Goal: Task Accomplishment & Management: Use online tool/utility

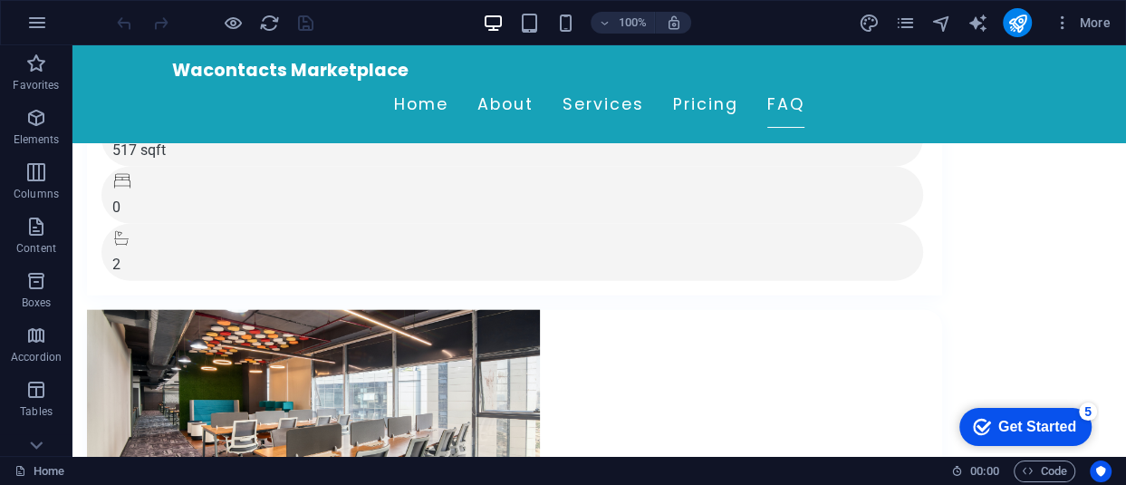
scroll to position [10937, 0]
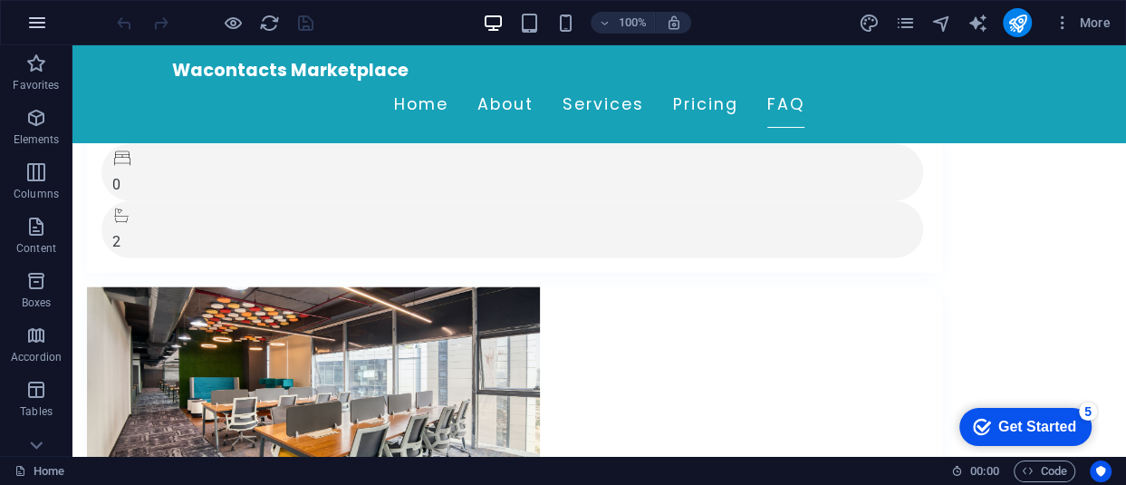
click at [30, 25] on icon "button" at bounding box center [37, 23] width 22 height 22
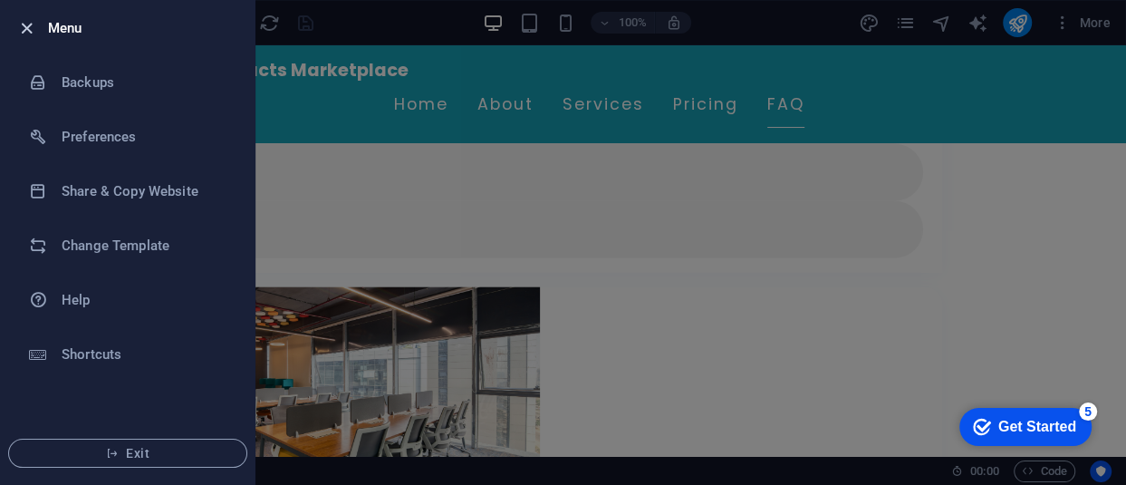
click at [26, 24] on icon "button" at bounding box center [26, 28] width 21 height 21
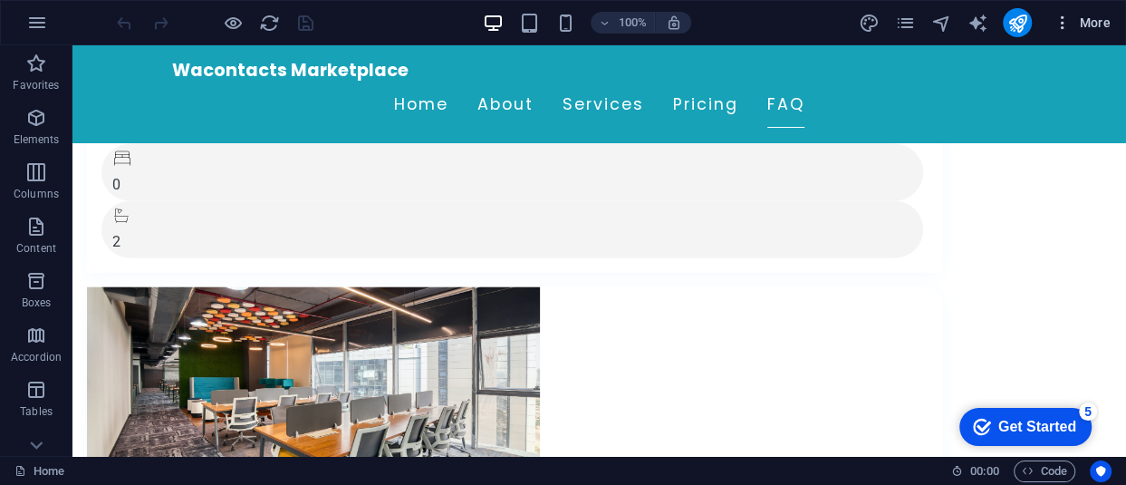
click at [1106, 21] on span "More" at bounding box center [1082, 23] width 57 height 18
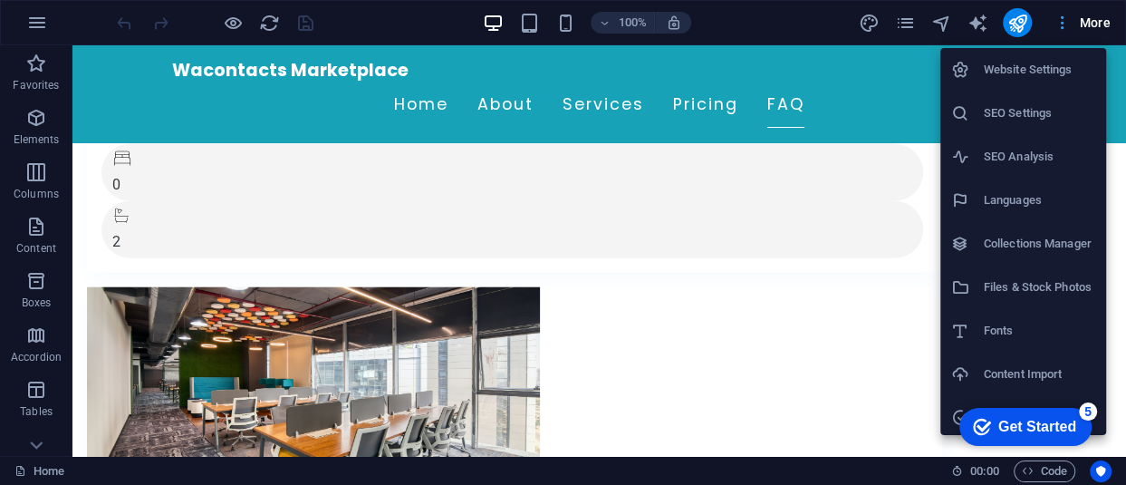
click at [1106, 21] on div at bounding box center [563, 242] width 1126 height 485
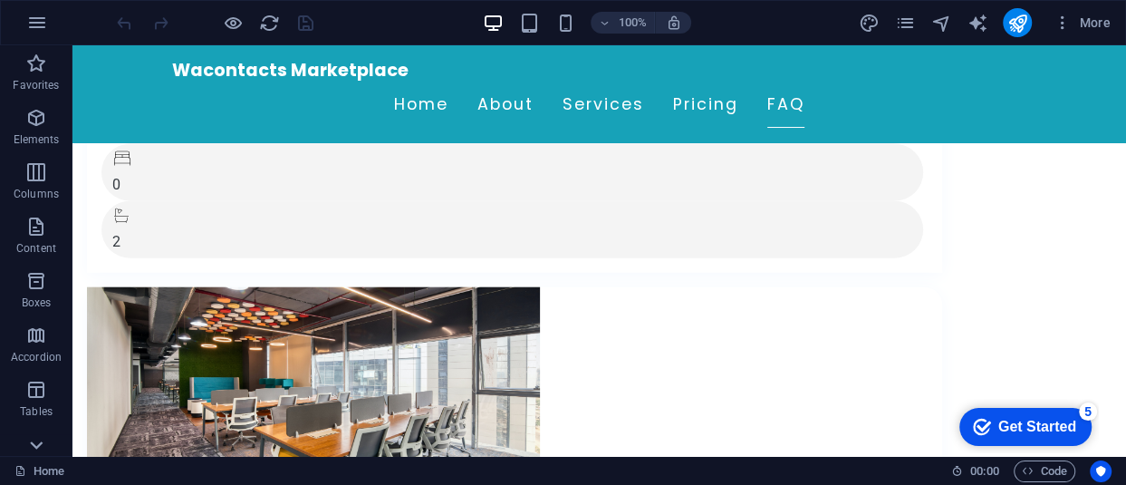
click at [33, 69] on icon at bounding box center [36, 55] width 25 height 25
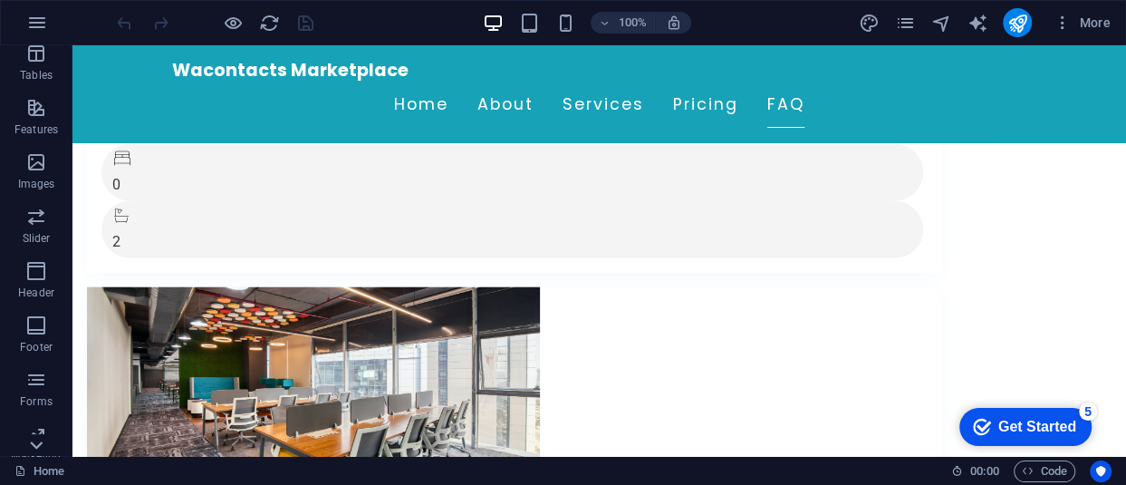
scroll to position [405, 0]
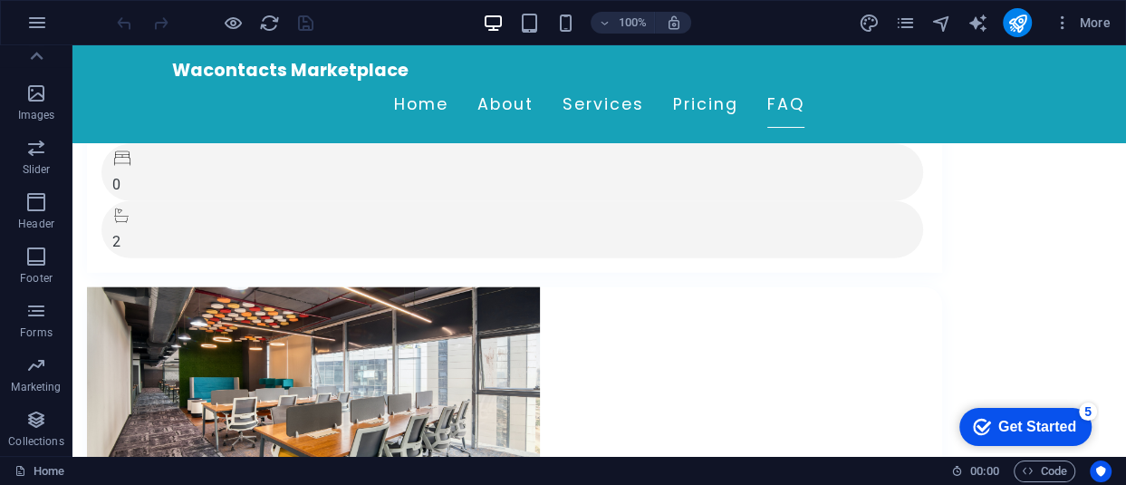
click at [33, 439] on p "Collections" at bounding box center [35, 441] width 55 height 14
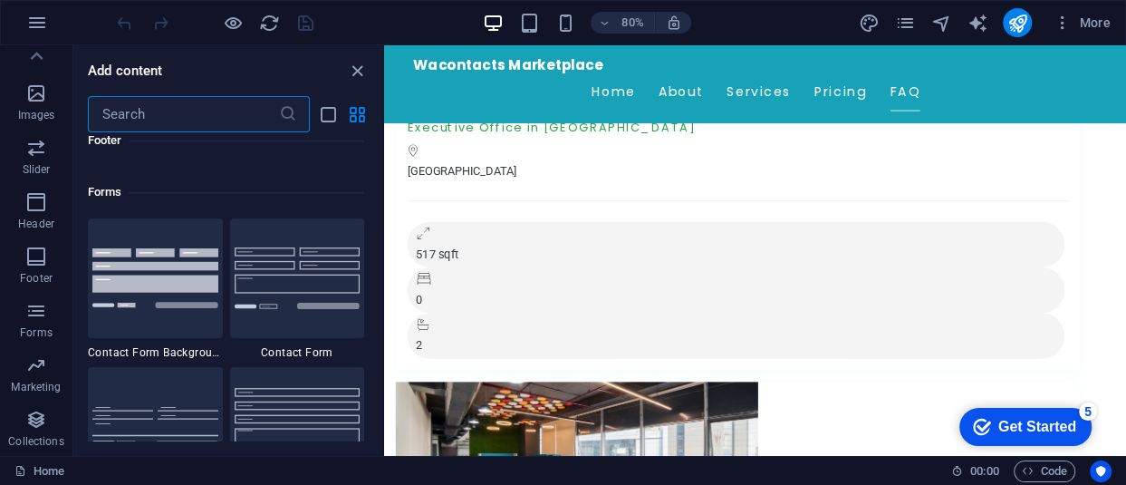
scroll to position [16584, 0]
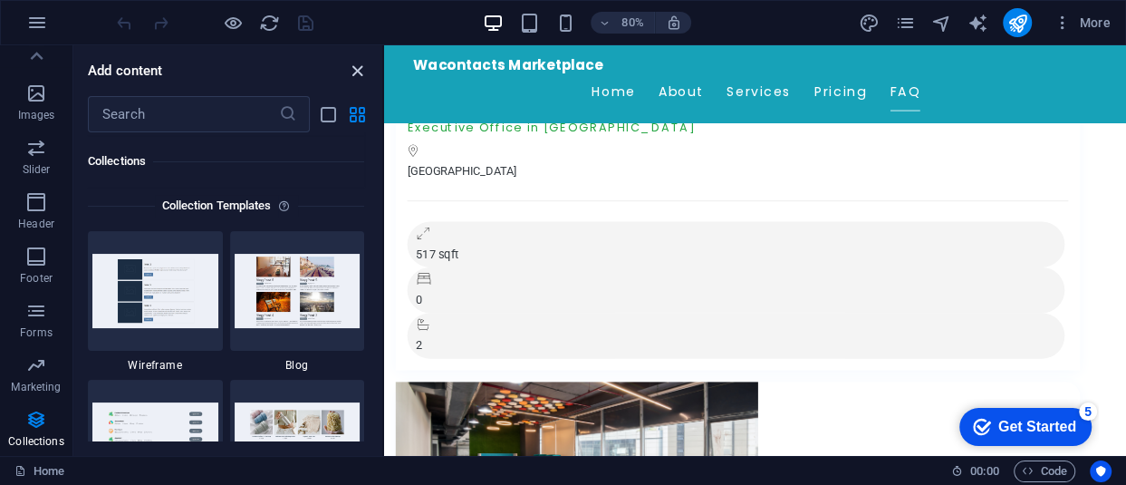
click at [354, 68] on icon "close panel" at bounding box center [357, 71] width 21 height 21
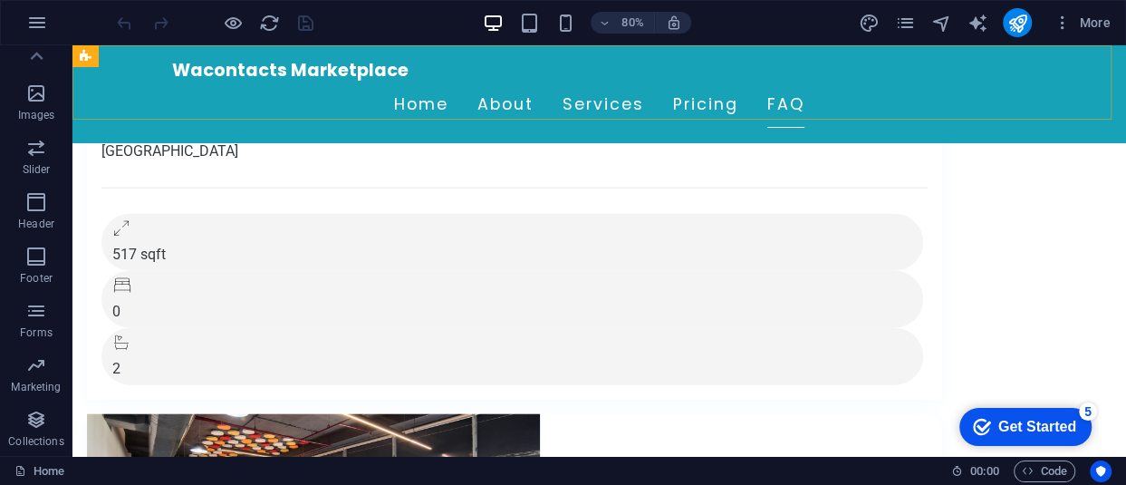
scroll to position [10937, 0]
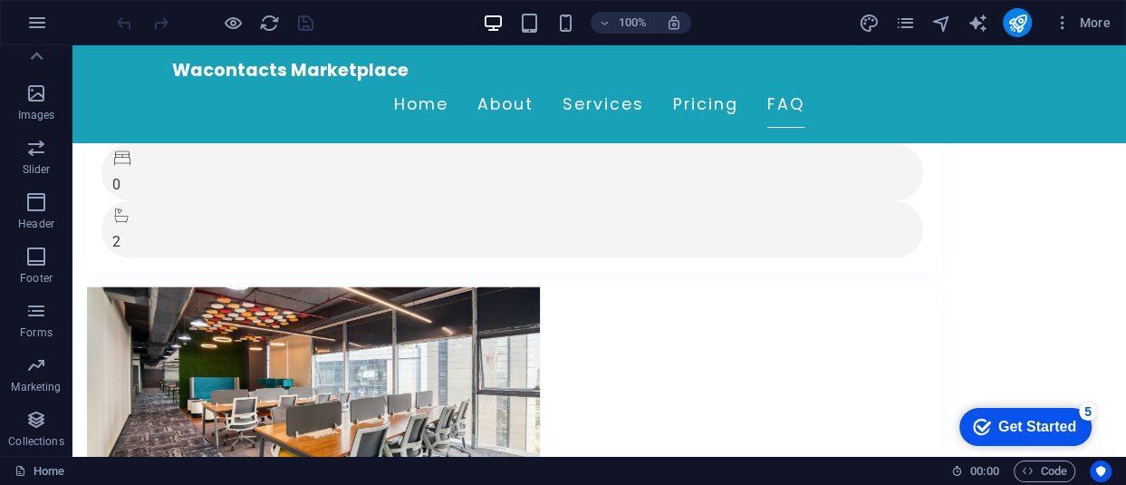
click at [1025, 430] on div "Get Started" at bounding box center [1038, 427] width 78 height 16
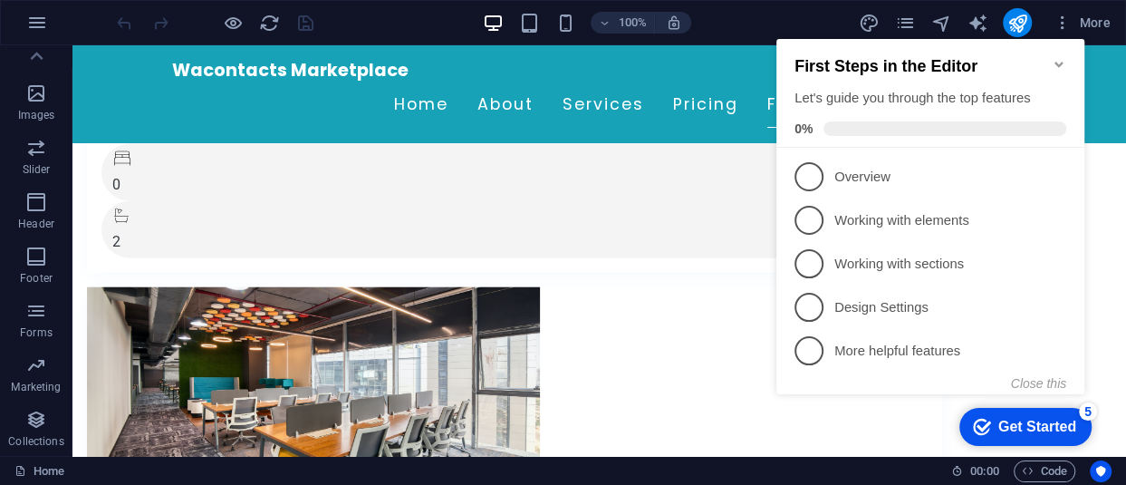
click at [1055, 62] on icon "Minimize checklist" at bounding box center [1059, 64] width 8 height 5
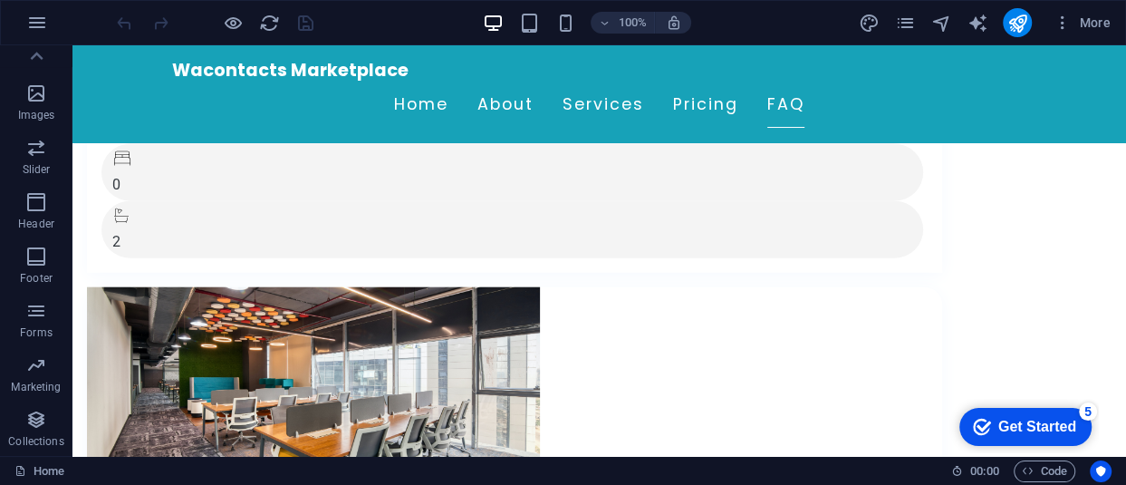
click at [1063, 410] on div "checkmark Get Started 5" at bounding box center [1026, 427] width 132 height 38
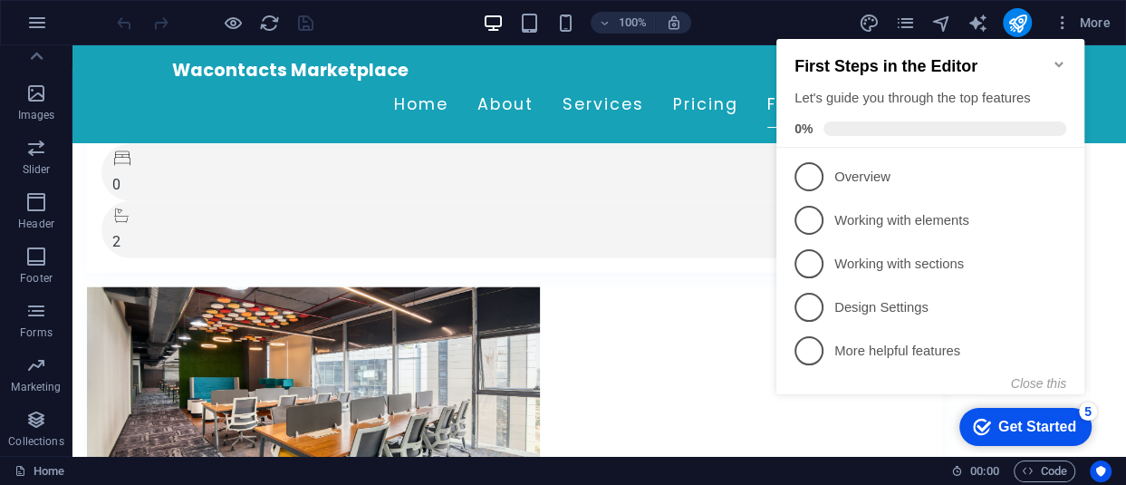
click at [1063, 410] on div "checkmark Get Started 5" at bounding box center [1026, 427] width 132 height 38
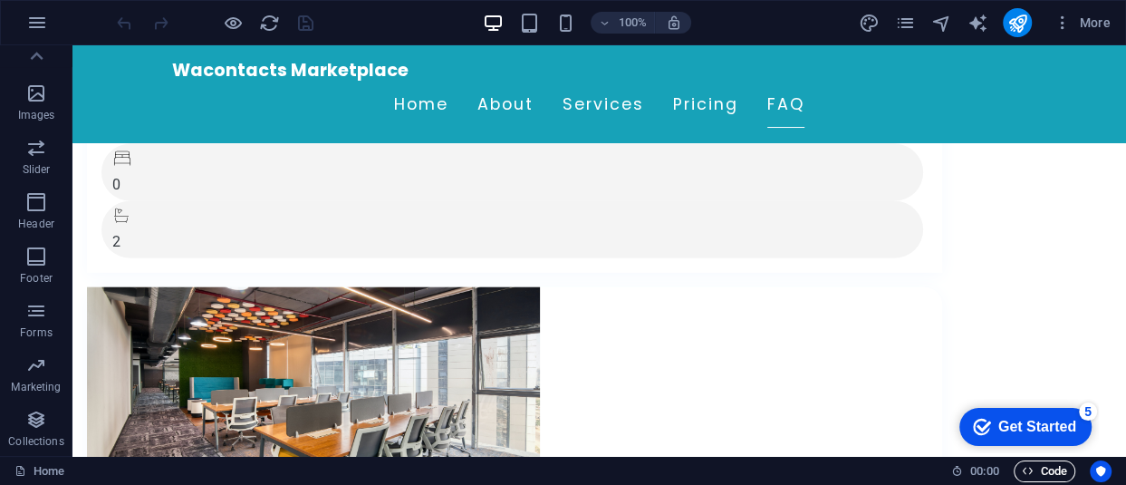
click at [1057, 471] on span "Code" at bounding box center [1044, 471] width 45 height 22
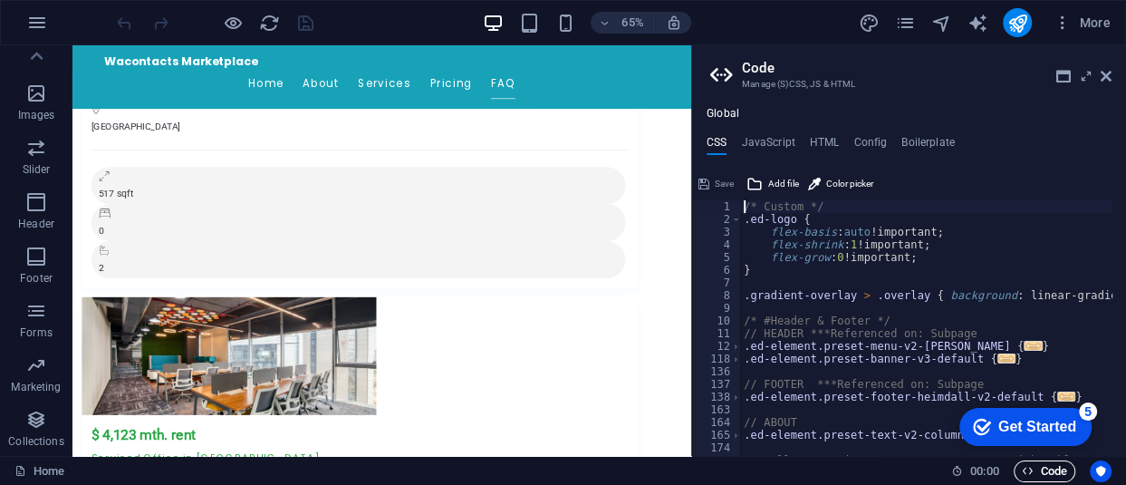
scroll to position [10696, 0]
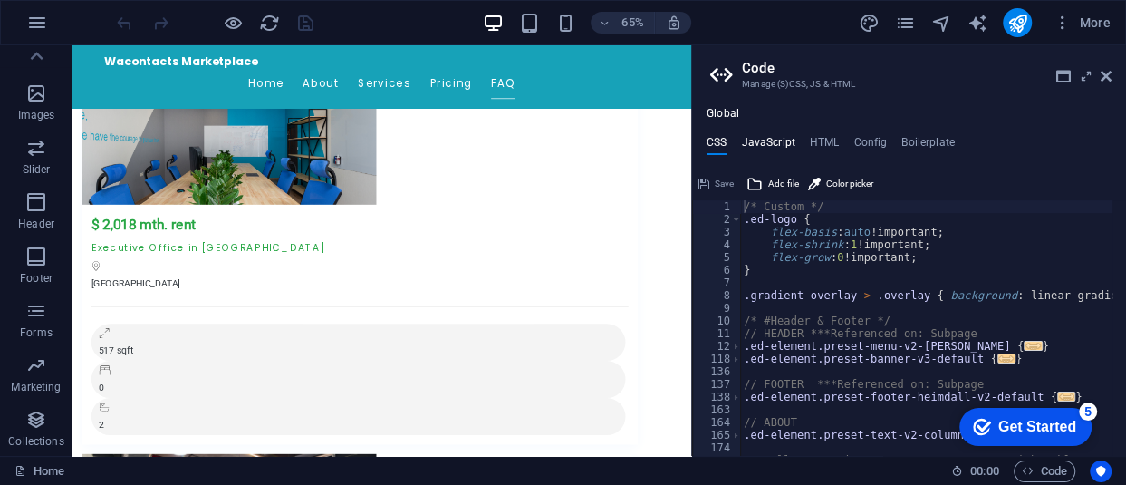
click at [768, 142] on h4 "JavaScript" at bounding box center [767, 146] width 53 height 20
type textarea "/* JS for preset "Menu V2" */"
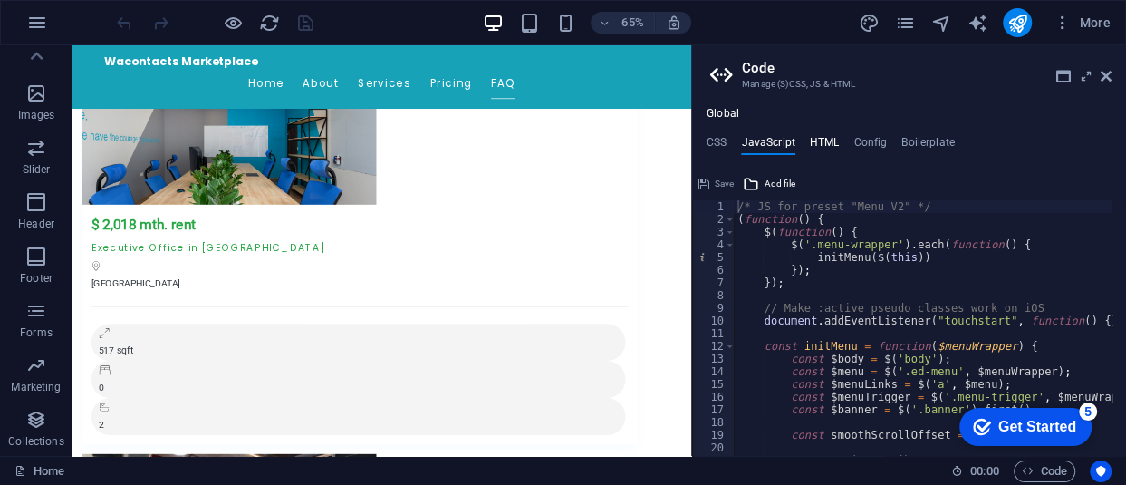
click at [830, 141] on h4 "HTML" at bounding box center [825, 146] width 30 height 20
type textarea "<a href="#main-content" class="wv-link-content button">Skip to main content</a>"
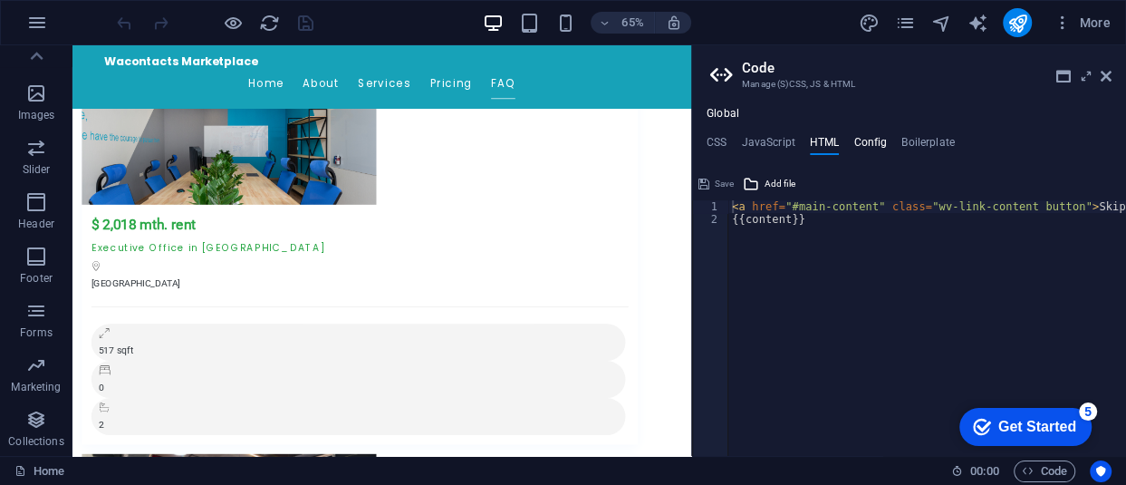
click at [869, 144] on h4 "Config" at bounding box center [871, 146] width 34 height 20
type textarea "$color-background: #ffffff;"
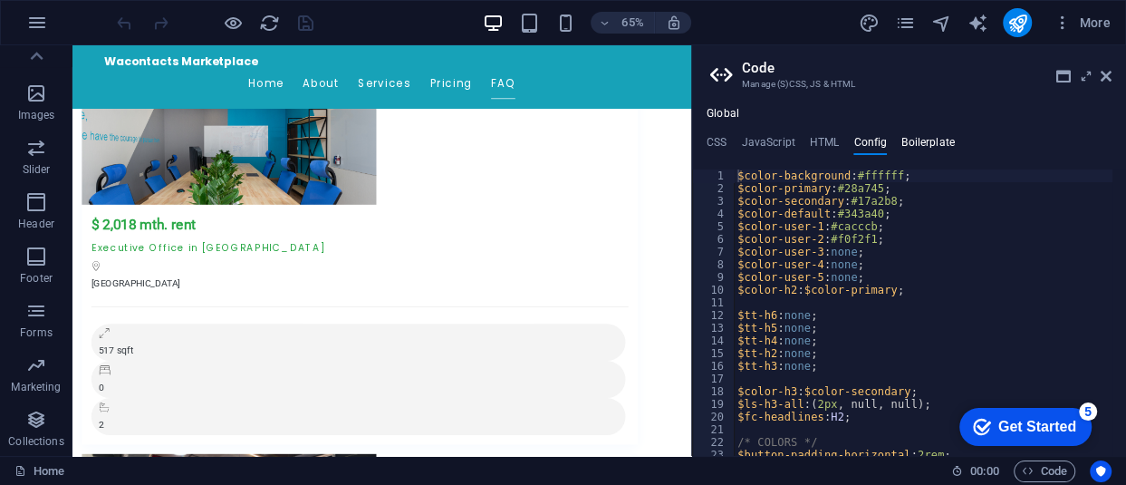
click at [917, 142] on h4 "Boilerplate" at bounding box center [928, 146] width 53 height 20
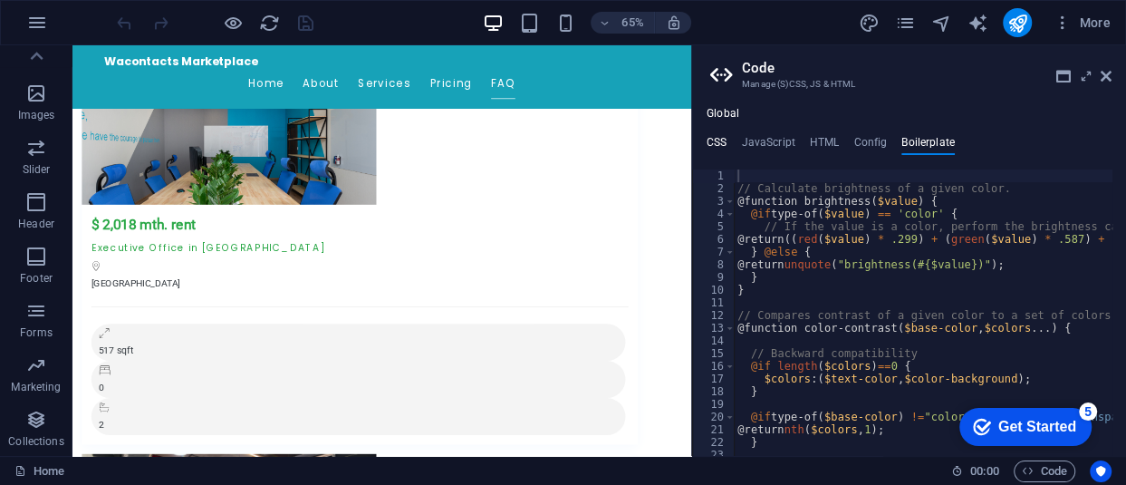
click at [719, 144] on h4 "CSS" at bounding box center [717, 146] width 20 height 20
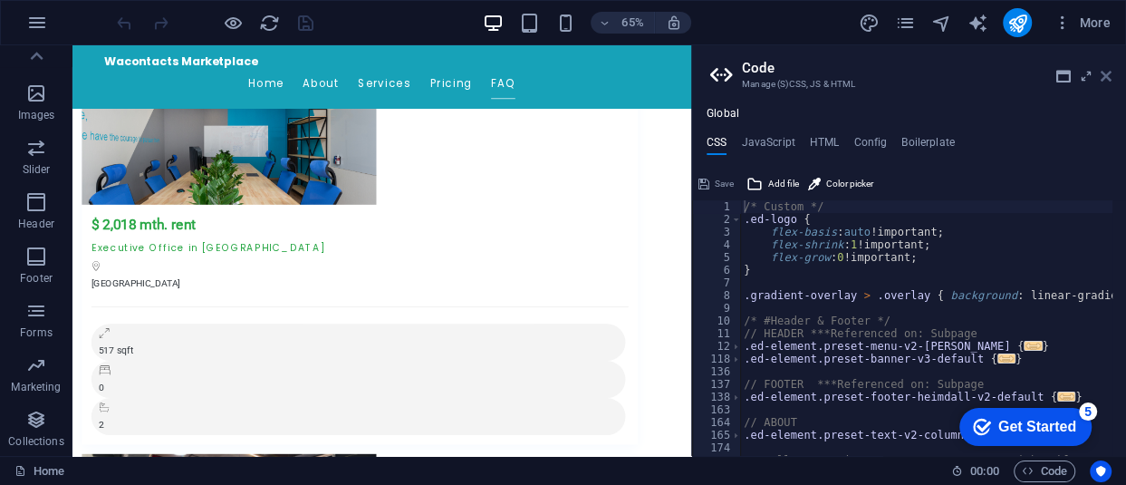
click at [1101, 72] on icon at bounding box center [1106, 76] width 11 height 14
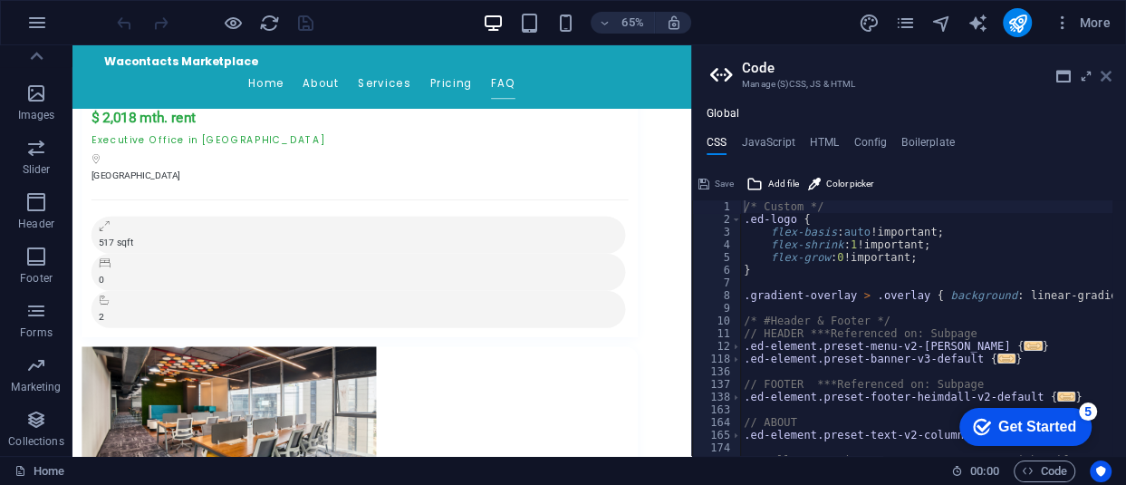
scroll to position [10937, 0]
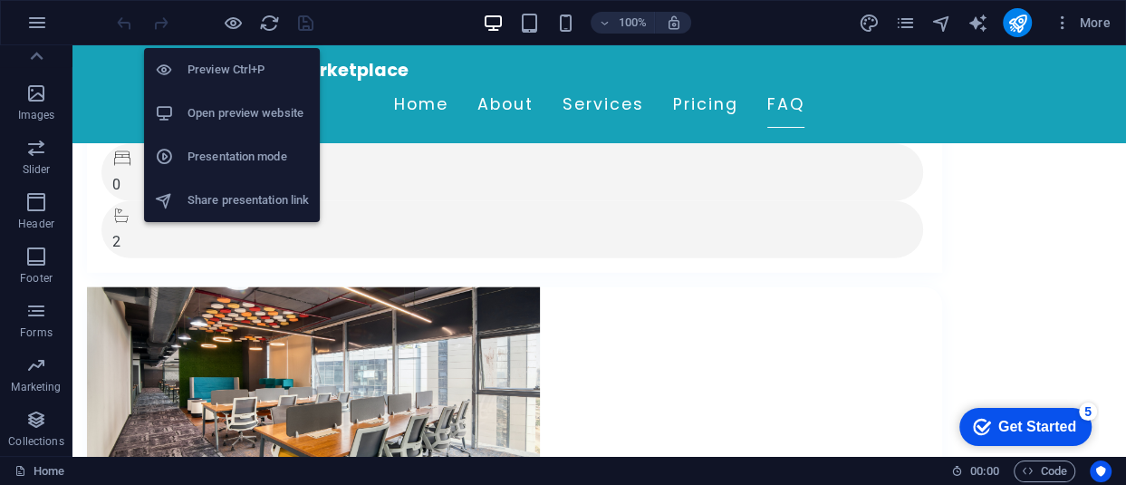
drag, startPoint x: 255, startPoint y: 120, endPoint x: 215, endPoint y: 104, distance: 42.7
click at [215, 104] on h6 "Open preview website" at bounding box center [248, 113] width 121 height 22
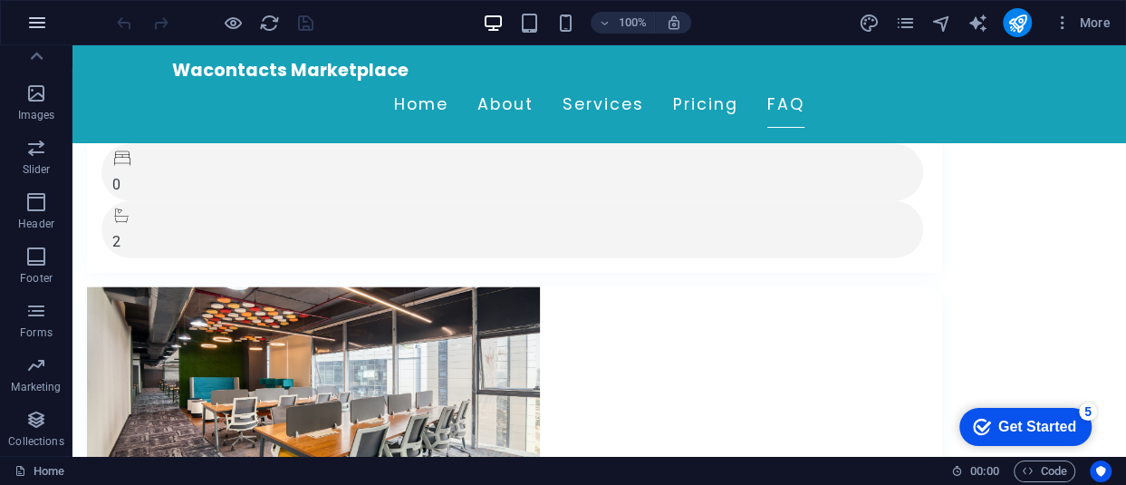
click at [37, 20] on icon "button" at bounding box center [37, 23] width 22 height 22
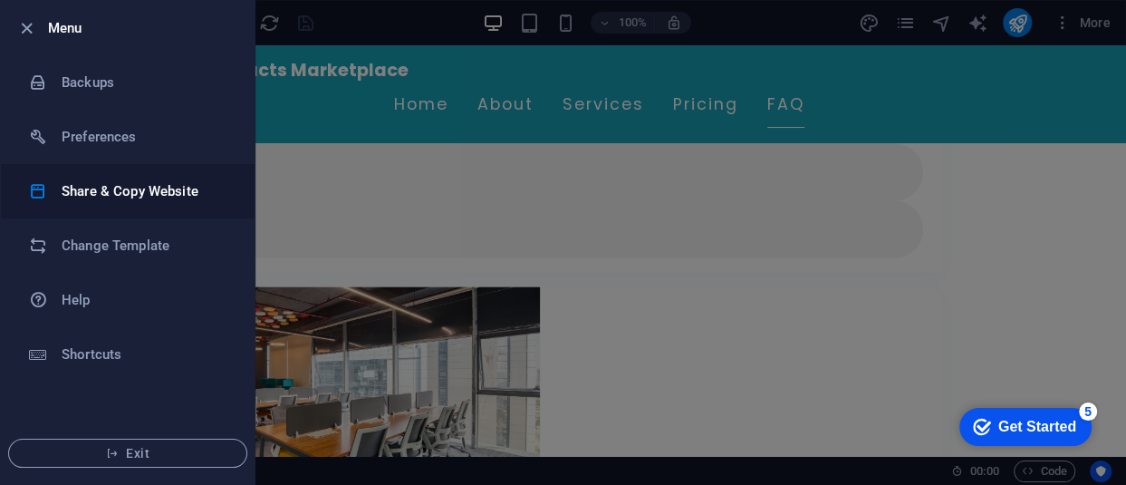
click at [122, 194] on h6 "Share & Copy Website" at bounding box center [146, 191] width 168 height 22
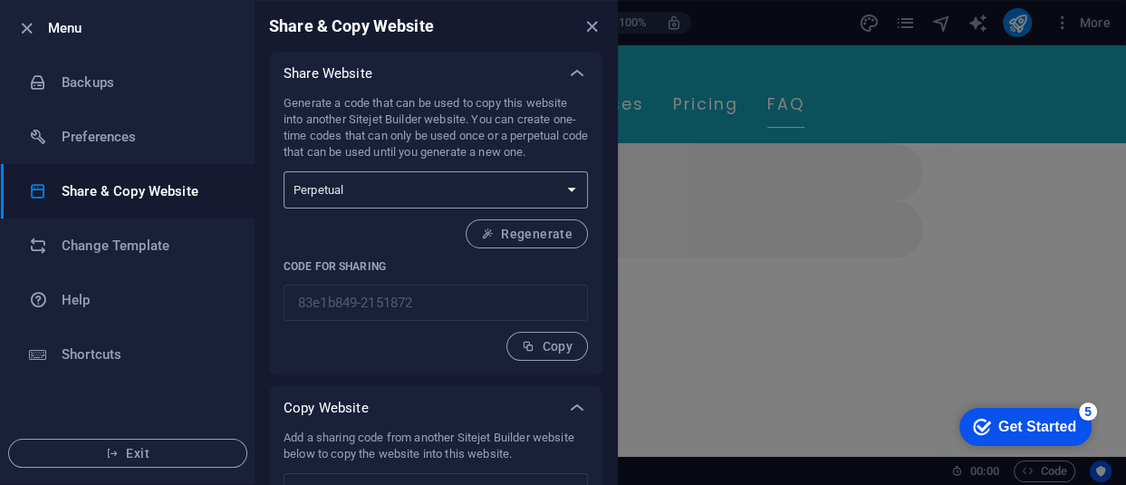
click at [387, 182] on select "One-time Perpetual" at bounding box center [436, 189] width 304 height 37
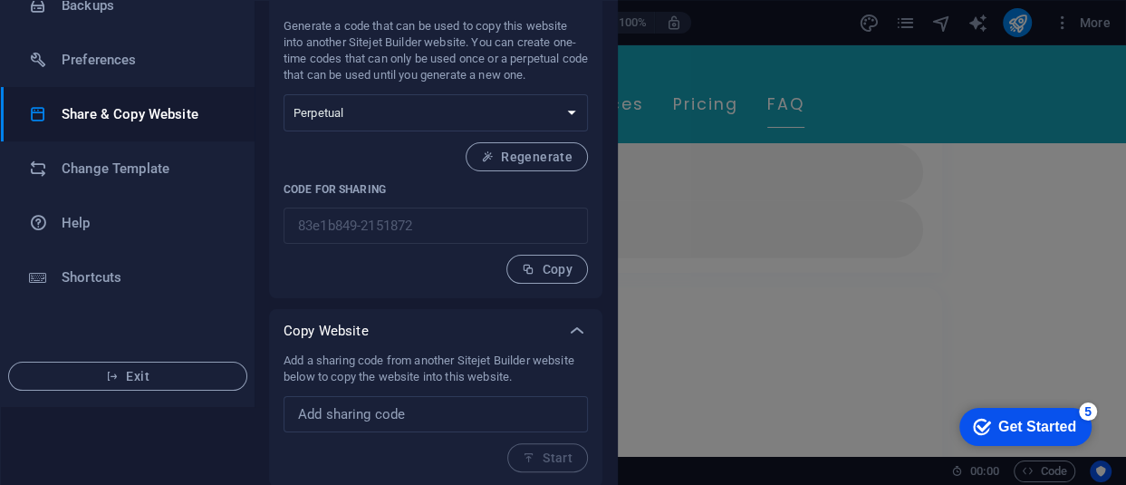
scroll to position [80, 0]
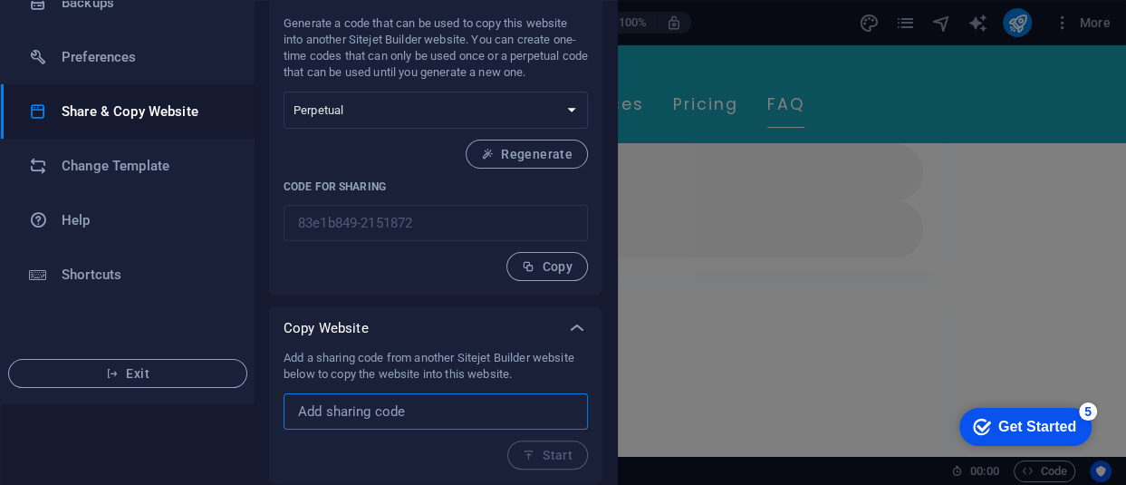
click at [480, 416] on input "text" at bounding box center [436, 411] width 304 height 36
click at [537, 265] on span "Copy" at bounding box center [547, 266] width 51 height 14
click at [444, 413] on input "text" at bounding box center [436, 411] width 304 height 36
paste input "83e1b849-2151872"
type input "83e1b849-2151872"
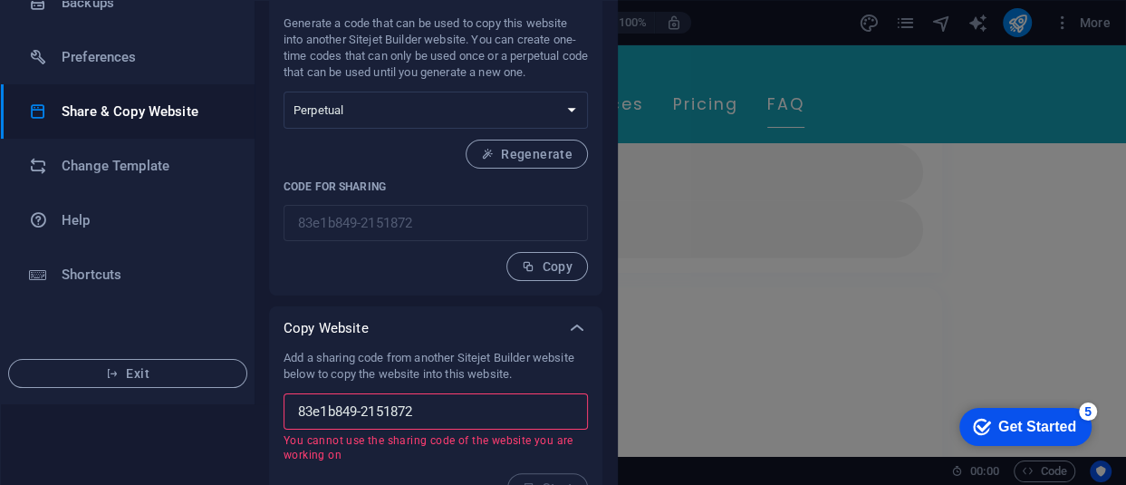
click at [466, 398] on input "83e1b849-2151872" at bounding box center [436, 411] width 304 height 36
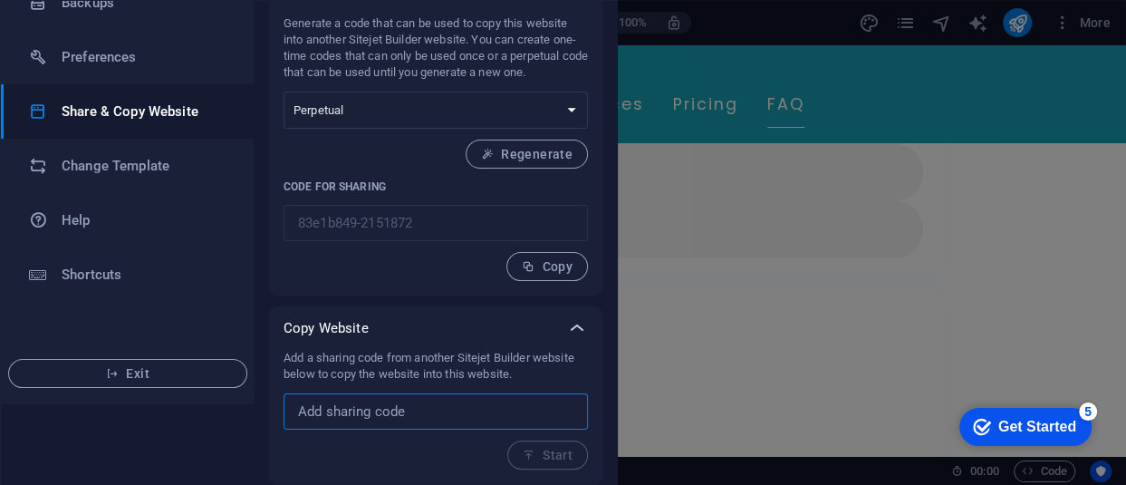
click at [572, 327] on icon at bounding box center [577, 328] width 22 height 22
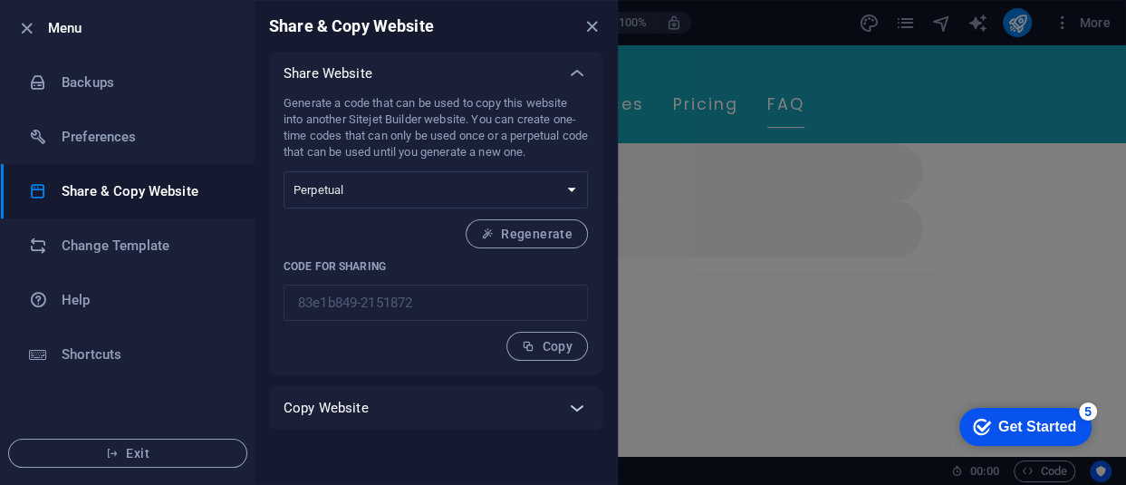
scroll to position [0, 0]
click at [578, 401] on icon at bounding box center [577, 408] width 22 height 22
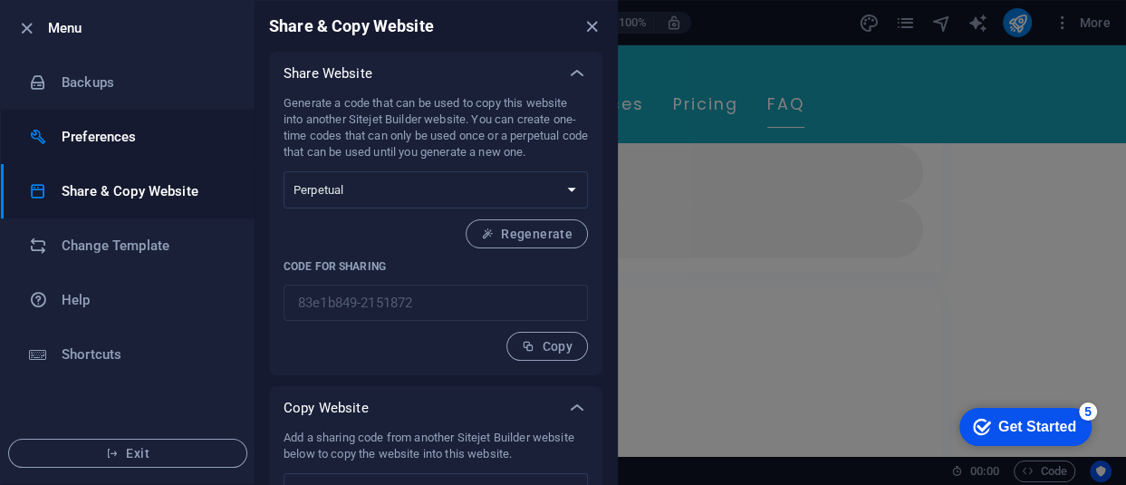
click at [110, 140] on h6 "Preferences" at bounding box center [146, 137] width 168 height 22
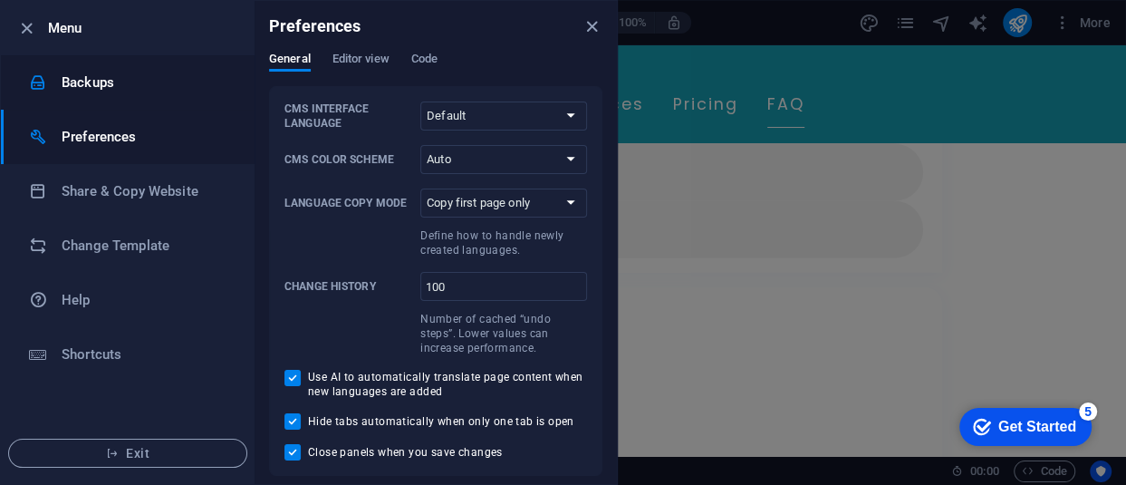
click at [118, 96] on li "Backups" at bounding box center [128, 82] width 254 height 54
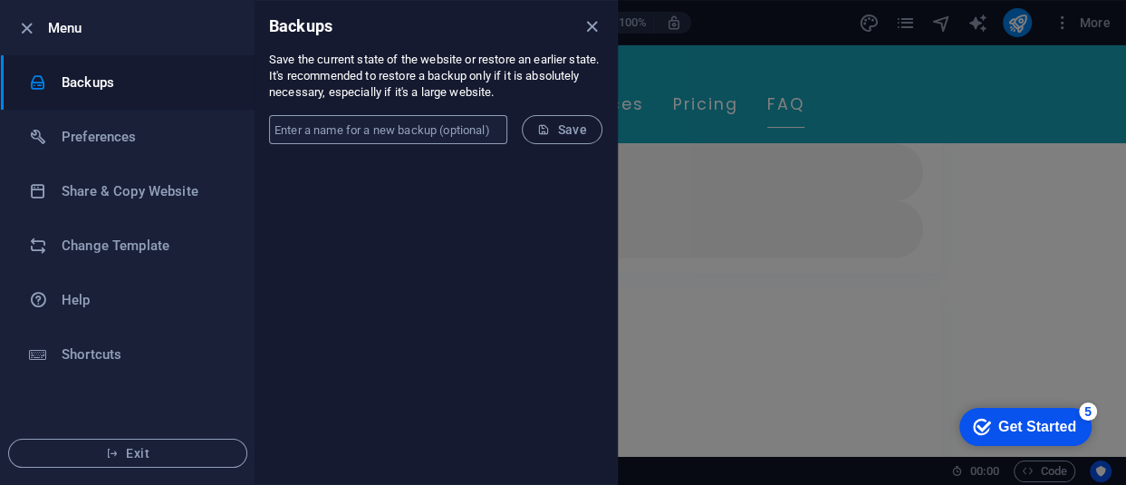
click at [346, 131] on input "text" at bounding box center [388, 129] width 238 height 29
type input "[PERSON_NAME]"
click at [573, 130] on span "Save" at bounding box center [562, 129] width 50 height 14
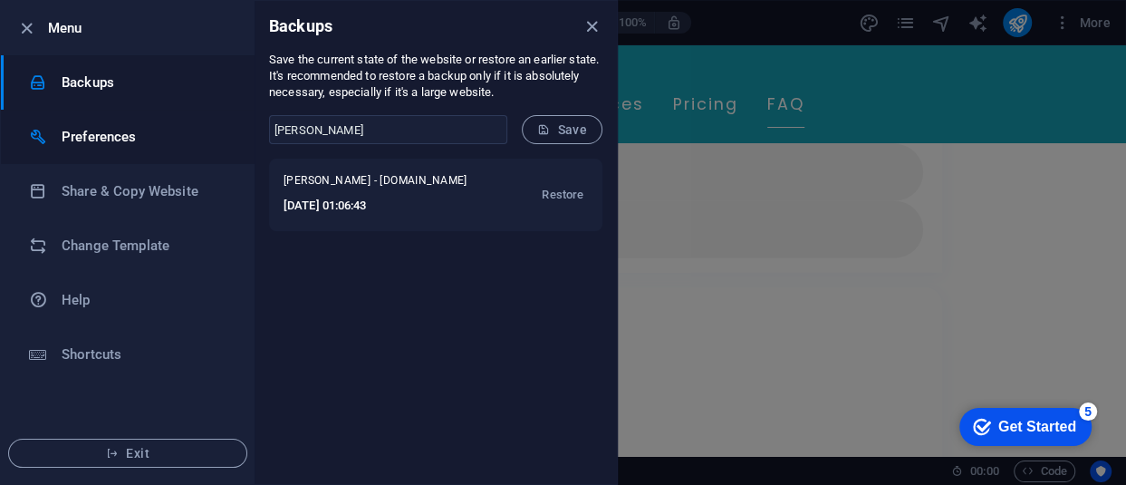
click at [99, 137] on h6 "Preferences" at bounding box center [146, 137] width 168 height 22
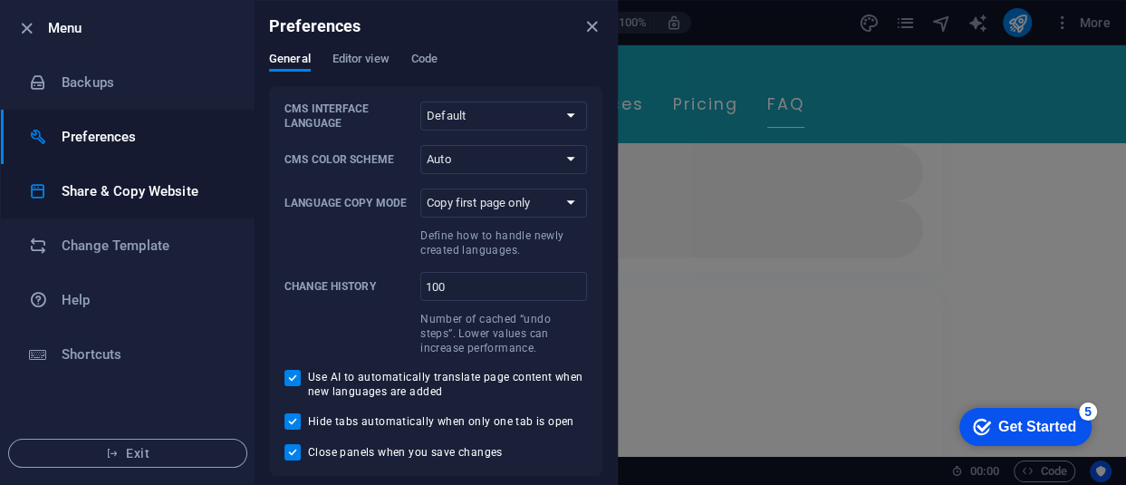
click at [117, 193] on h6 "Share & Copy Website" at bounding box center [146, 191] width 168 height 22
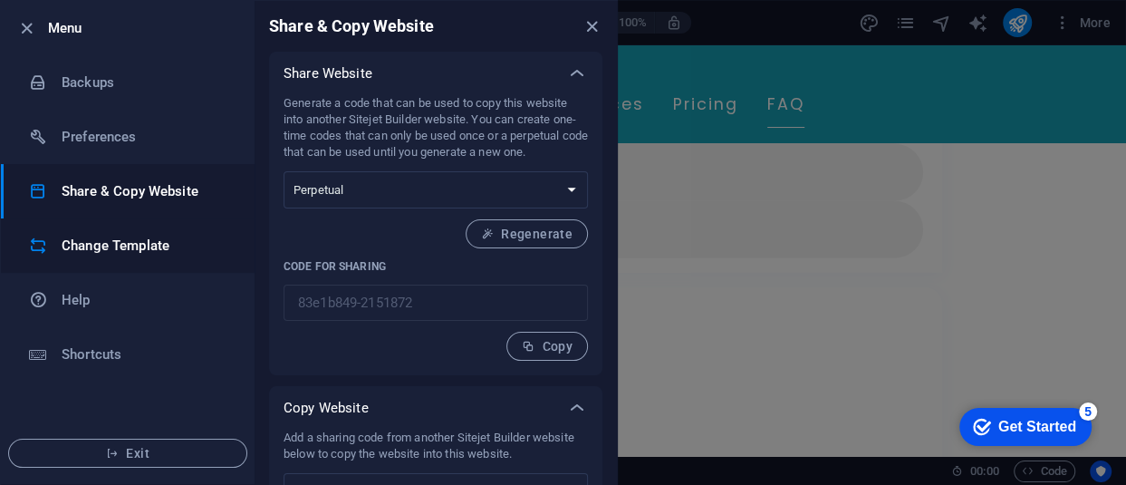
click at [121, 251] on h6 "Change Template" at bounding box center [146, 246] width 168 height 22
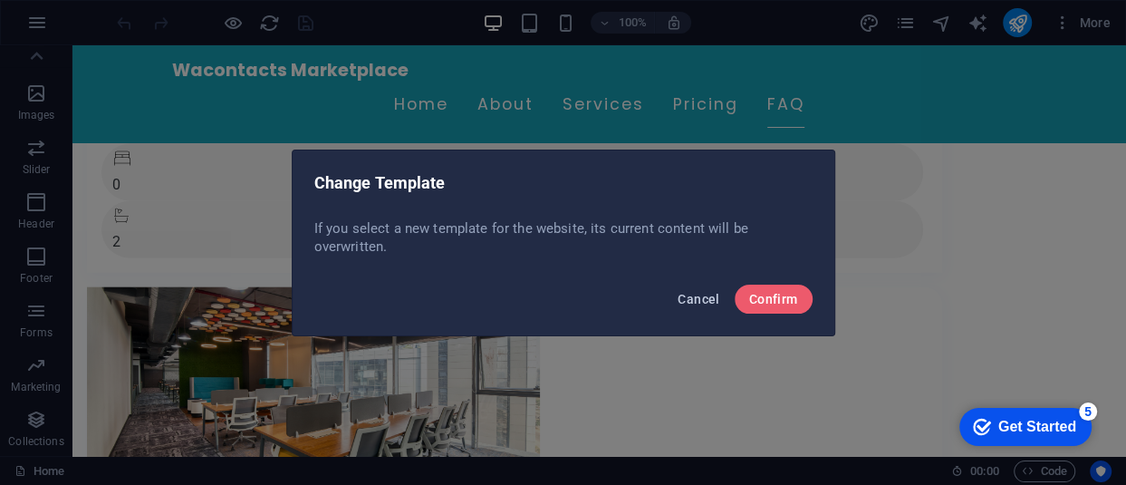
click at [692, 297] on span "Cancel" at bounding box center [699, 299] width 42 height 14
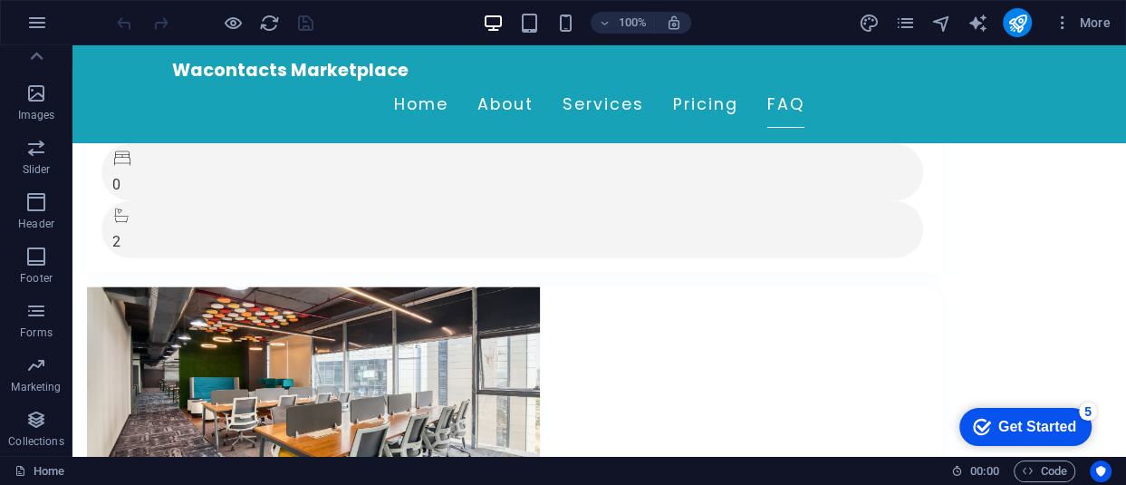
click at [308, 18] on div at bounding box center [214, 22] width 203 height 29
click at [44, 261] on icon "button" at bounding box center [36, 257] width 22 height 22
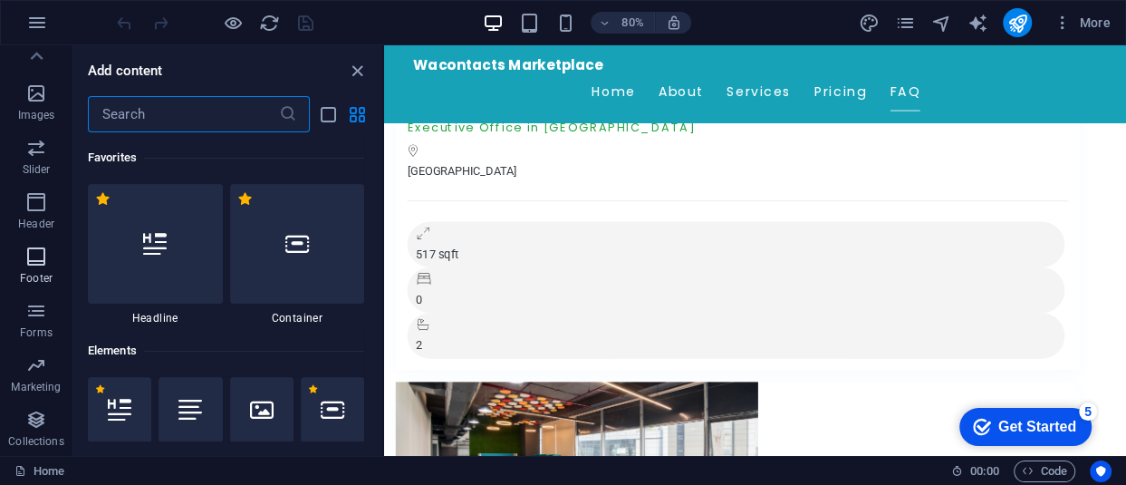
scroll to position [11995, 0]
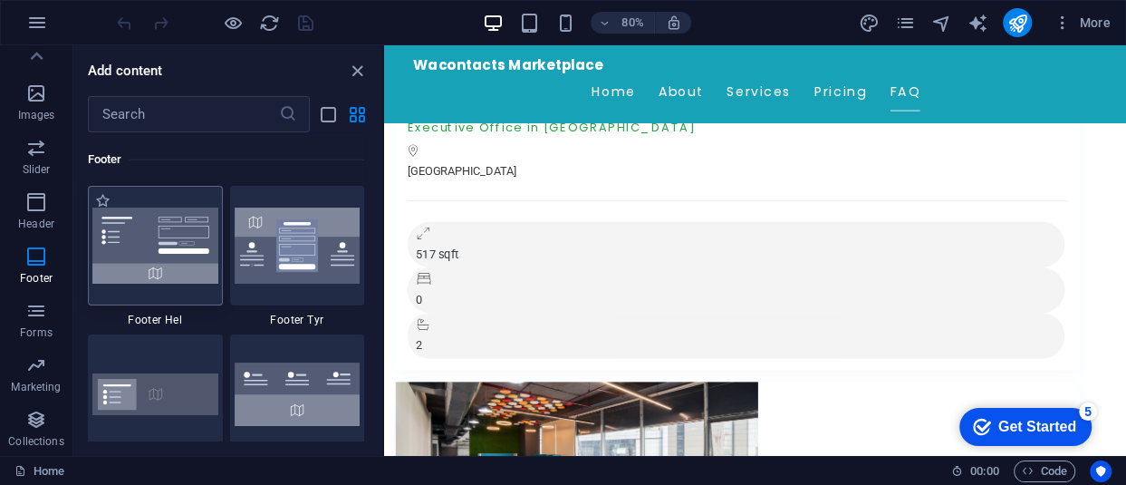
click at [190, 252] on img at bounding box center [155, 246] width 126 height 76
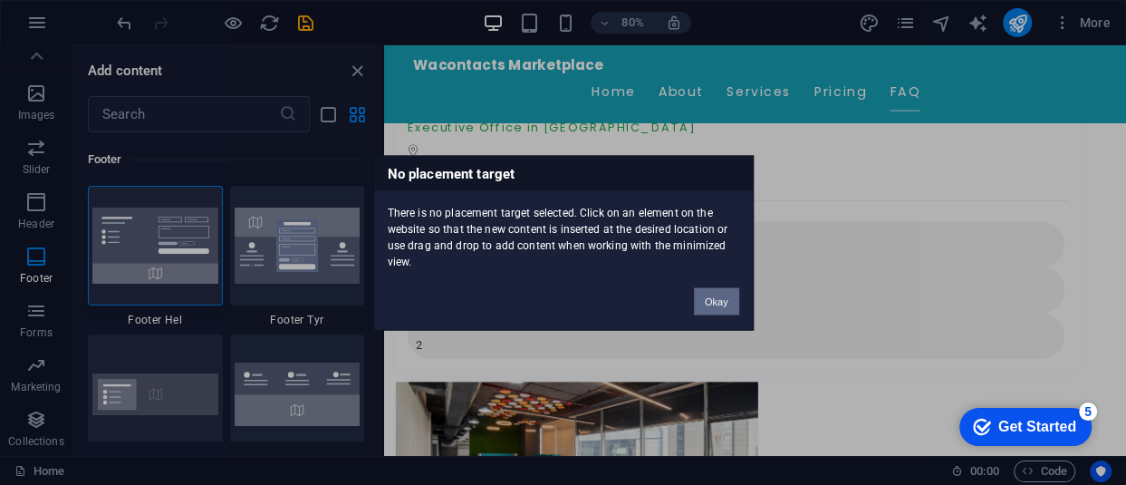
click at [722, 306] on button "Okay" at bounding box center [716, 300] width 45 height 27
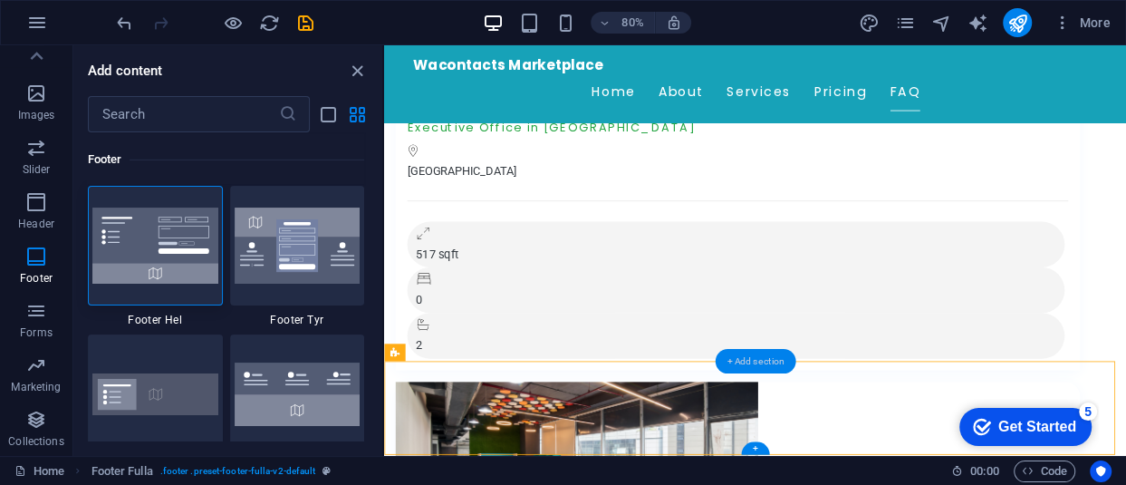
click at [770, 359] on div "+ Add section" at bounding box center [755, 361] width 81 height 24
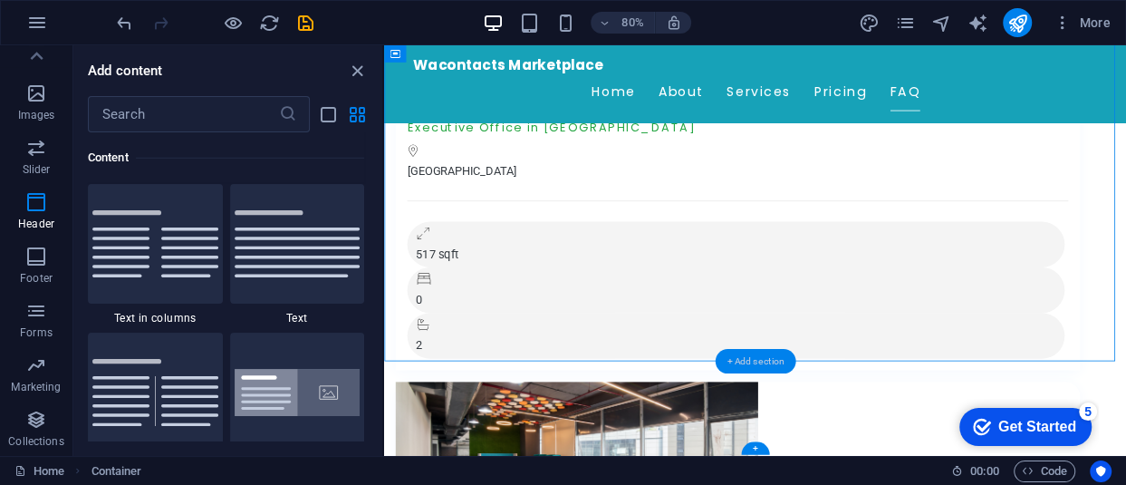
scroll to position [3170, 0]
click at [305, 24] on icon "save" at bounding box center [305, 23] width 21 height 21
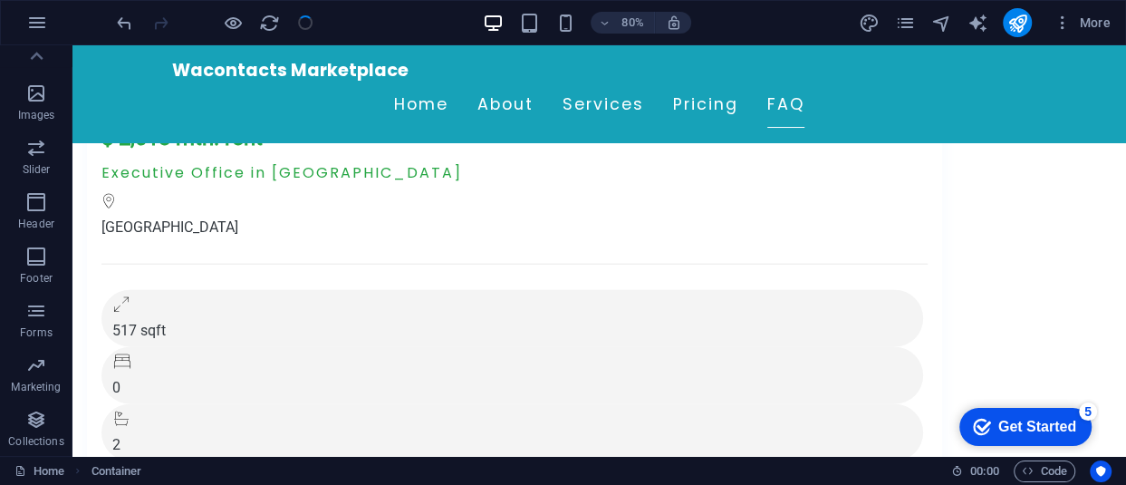
scroll to position [10937, 0]
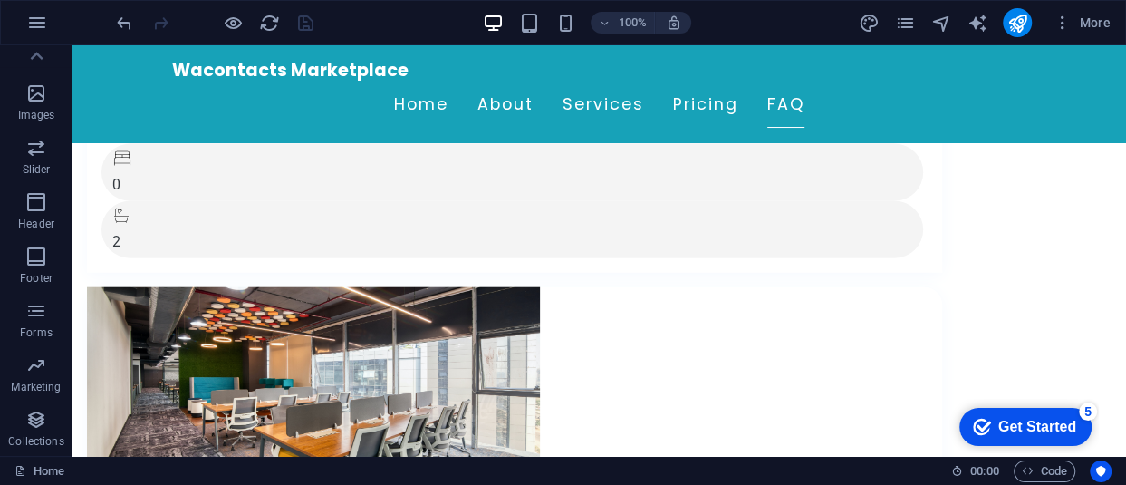
click at [1042, 432] on div "Get Started" at bounding box center [1038, 427] width 78 height 16
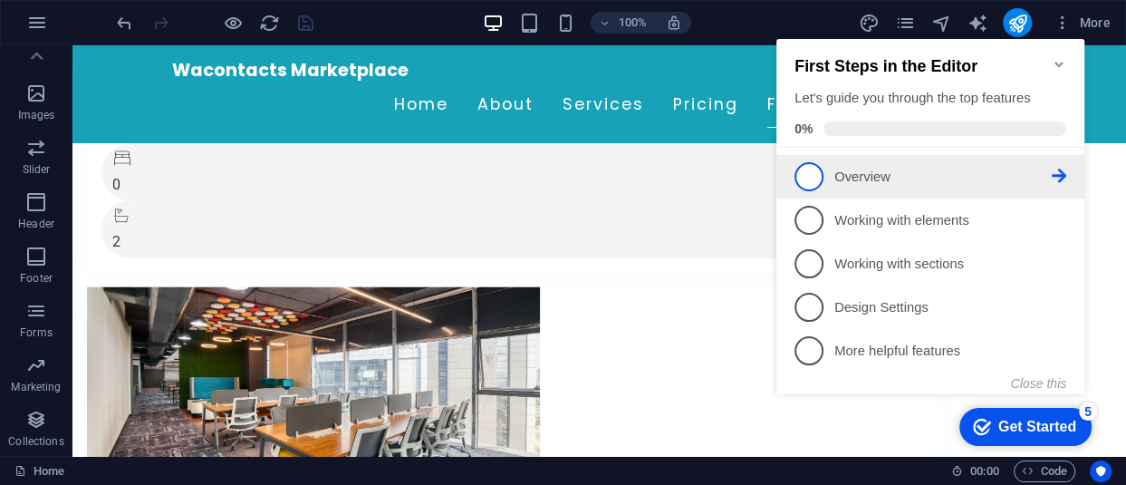
click at [956, 169] on p "Overview - incomplete" at bounding box center [943, 177] width 217 height 19
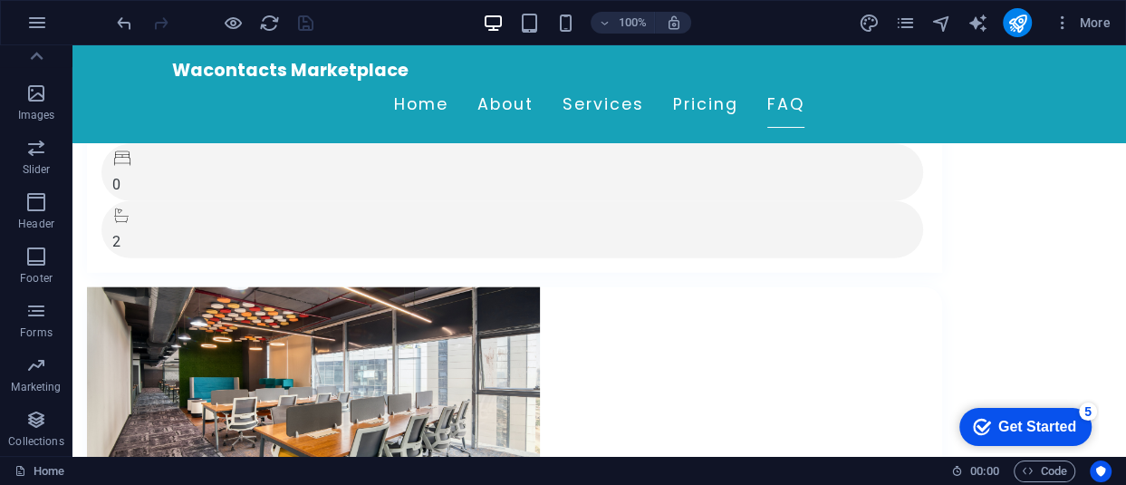
click at [1048, 419] on div "Get Started" at bounding box center [1038, 427] width 78 height 16
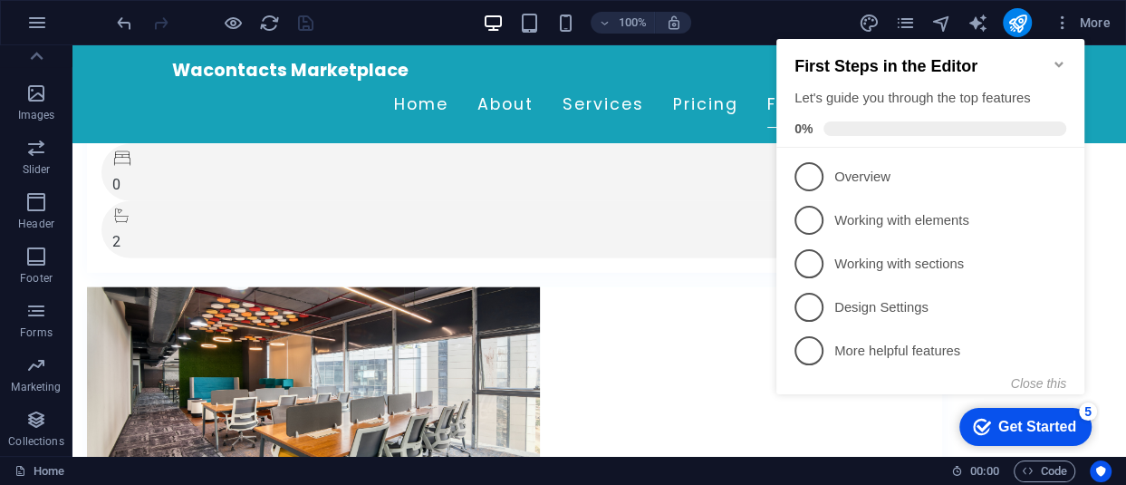
scroll to position [0, 0]
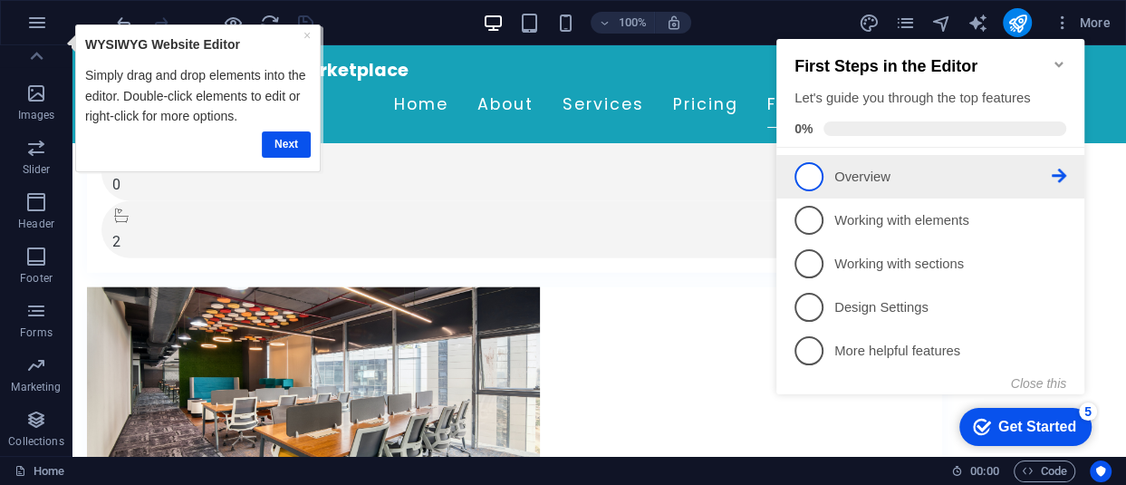
click at [1057, 169] on icon at bounding box center [1059, 176] width 14 height 14
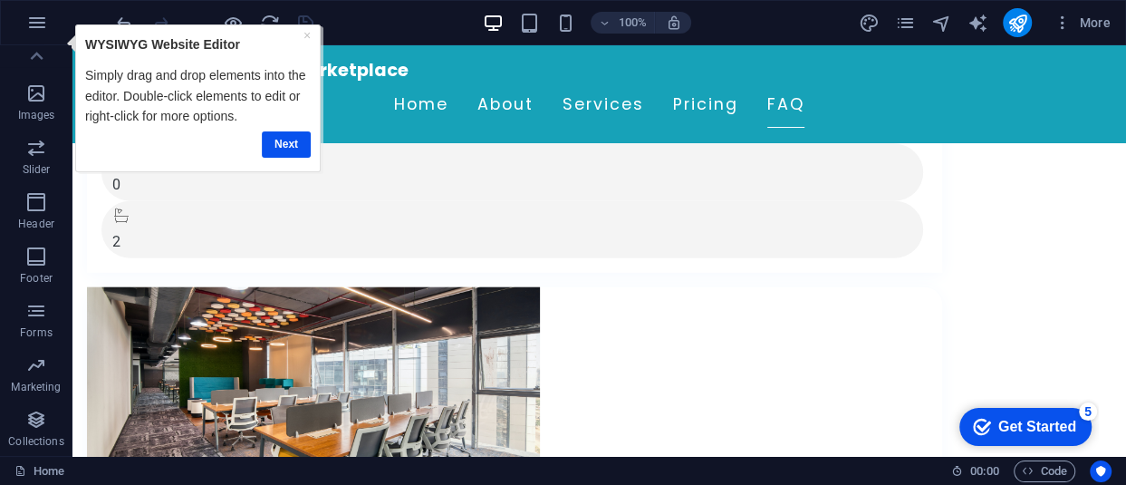
click at [1057, 422] on div "Get Started" at bounding box center [1038, 427] width 78 height 16
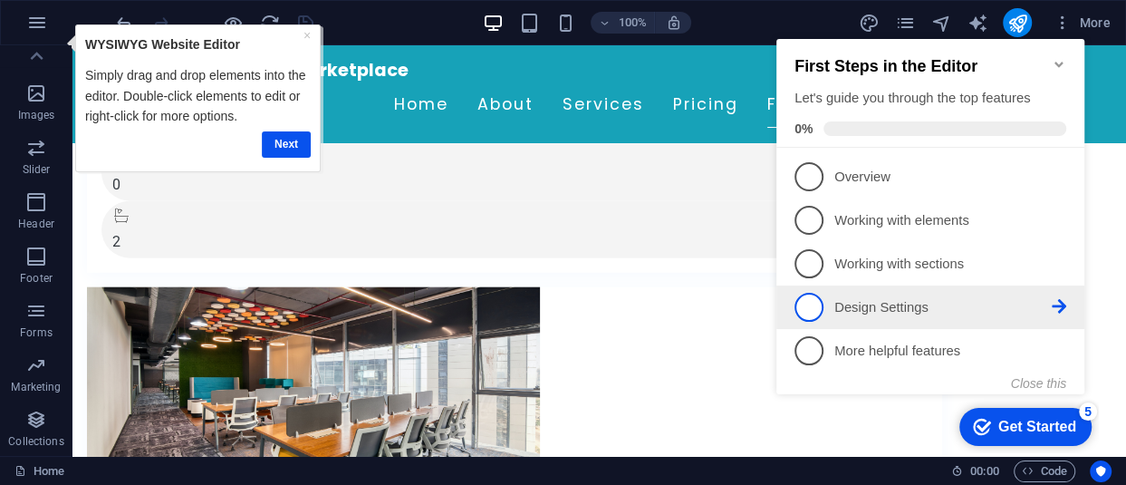
click at [810, 296] on span "4" at bounding box center [809, 307] width 29 height 29
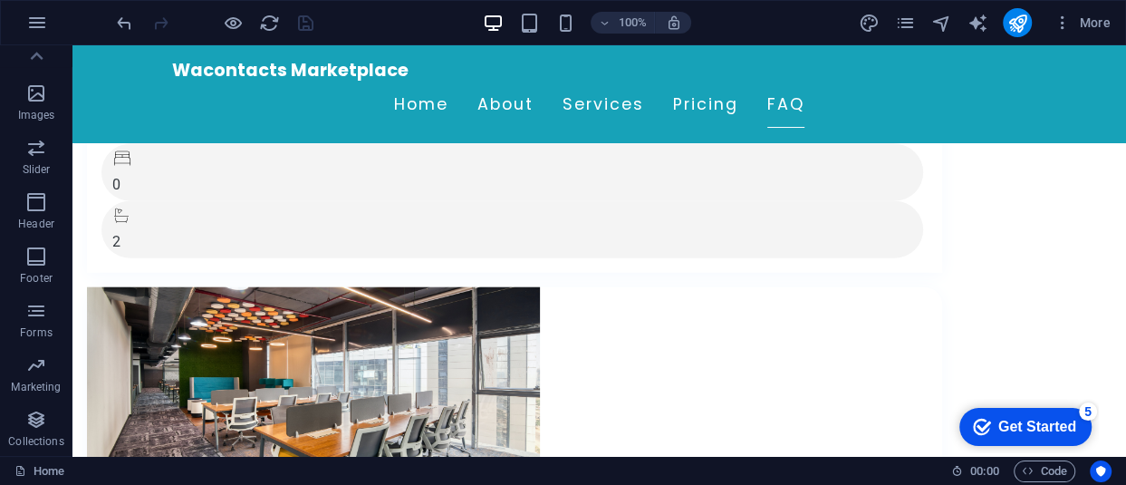
click at [1065, 431] on div "Get Started" at bounding box center [1038, 427] width 78 height 16
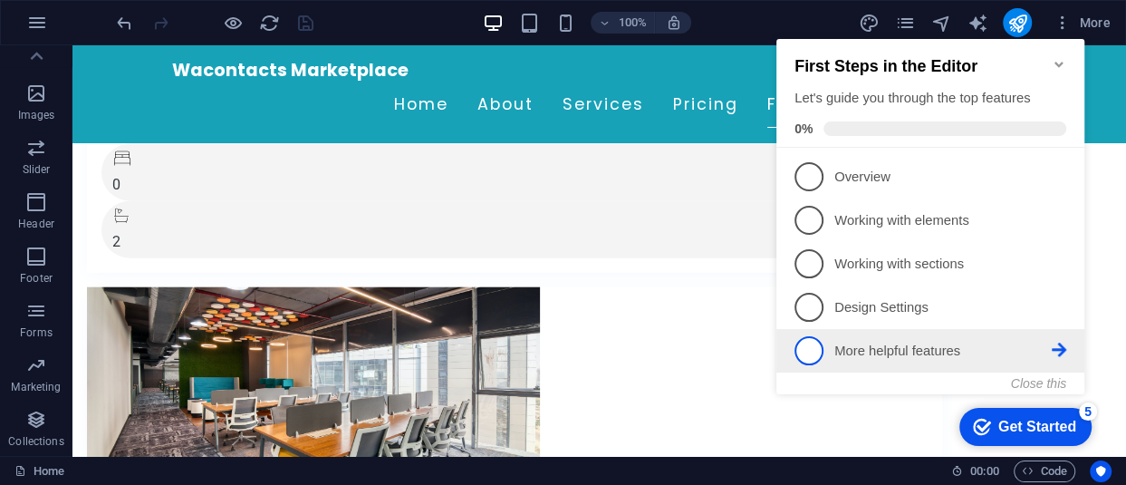
click at [908, 346] on p "More helpful features - incomplete" at bounding box center [943, 351] width 217 height 19
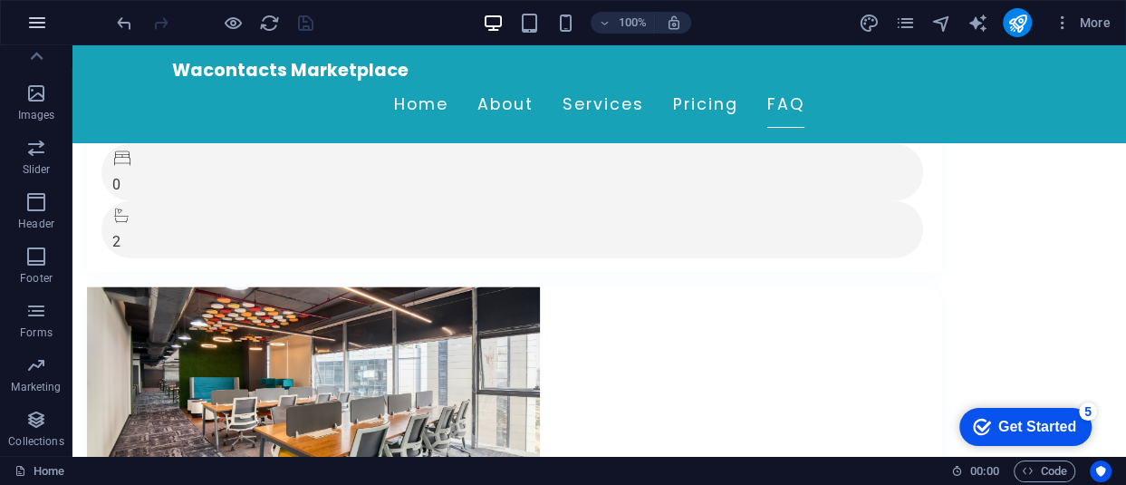
click at [33, 9] on button "button" at bounding box center [36, 22] width 43 height 43
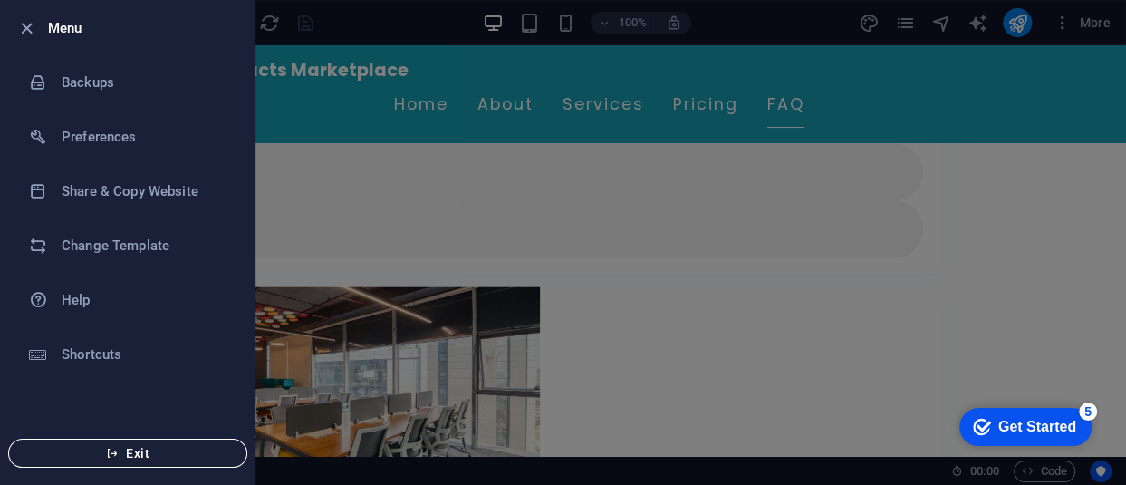
click at [162, 443] on button "Exit" at bounding box center [127, 453] width 239 height 29
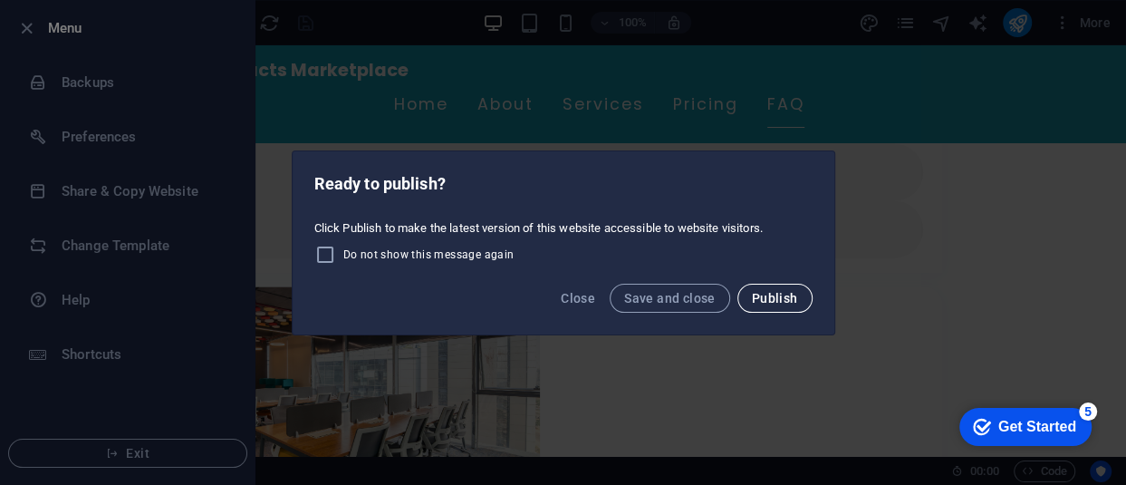
click at [778, 293] on span "Publish" at bounding box center [775, 298] width 46 height 14
